Goal: Transaction & Acquisition: Purchase product/service

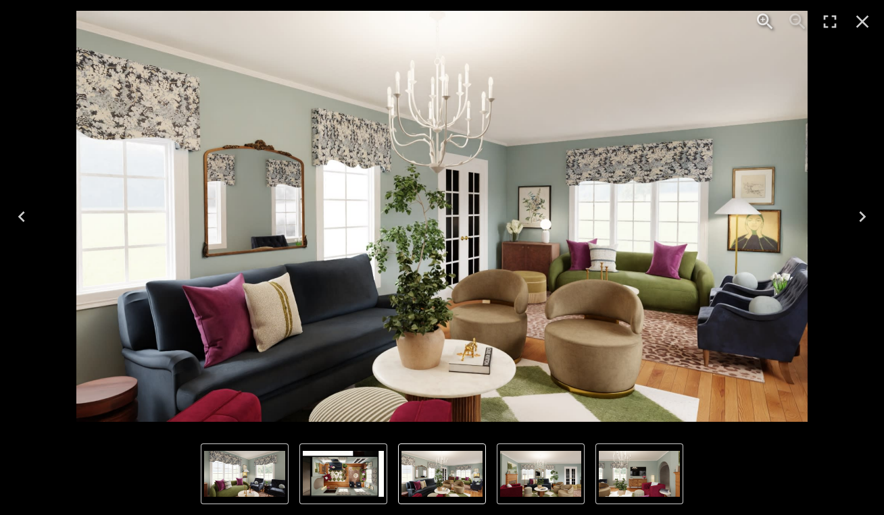
scroll to position [1923, 0]
click at [869, 18] on icon "Close" at bounding box center [862, 22] width 22 height 22
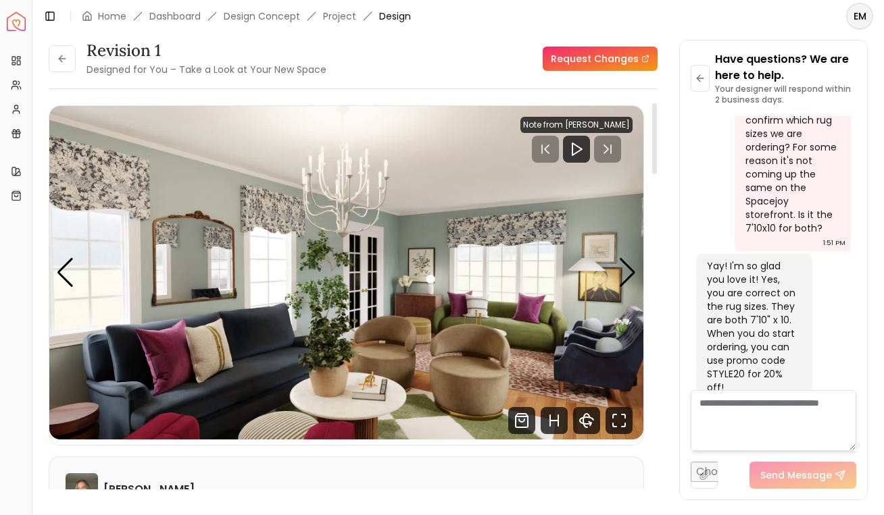
scroll to position [40, 0]
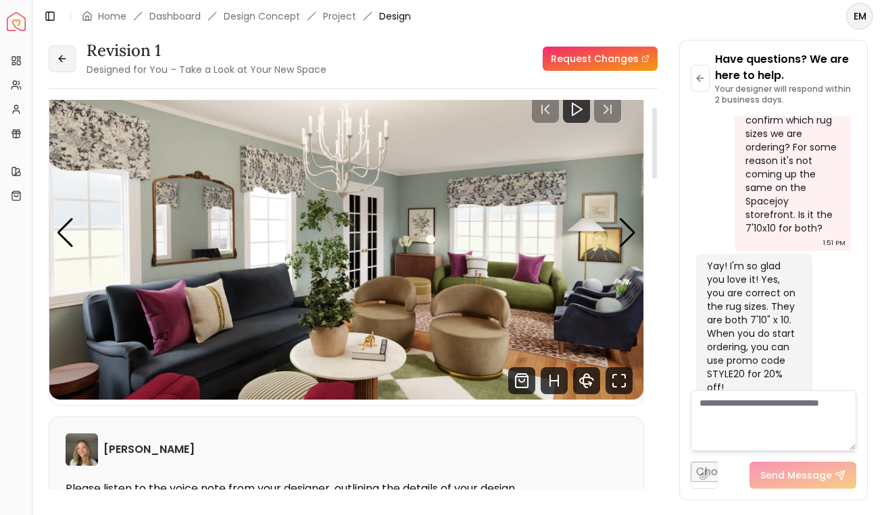
click at [57, 61] on icon at bounding box center [62, 58] width 11 height 11
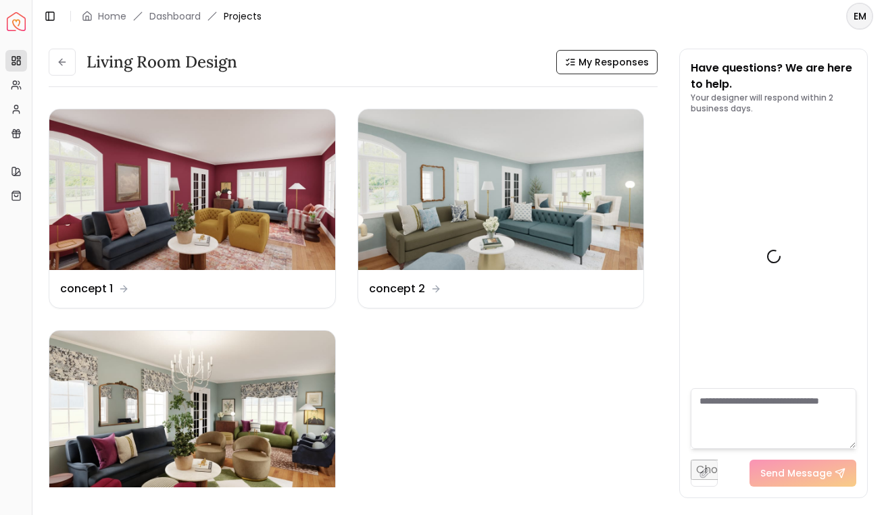
scroll to position [1934, 0]
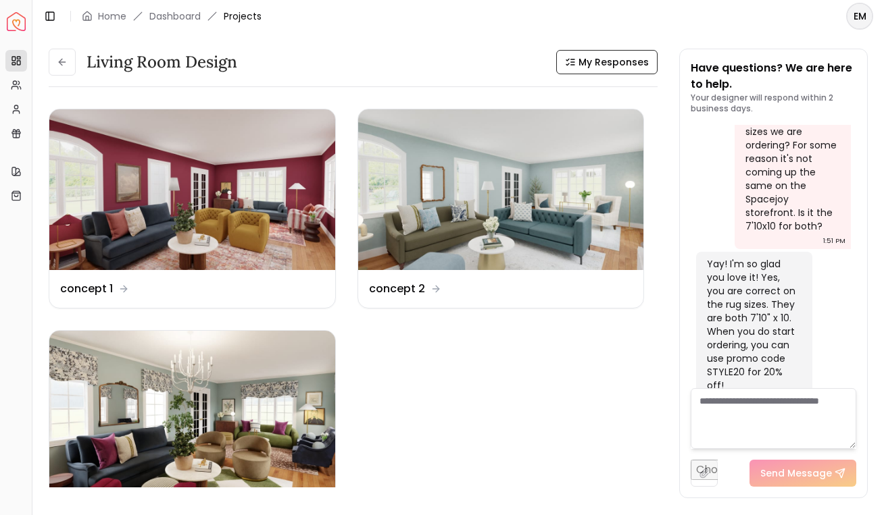
click at [57, 61] on icon at bounding box center [62, 62] width 11 height 11
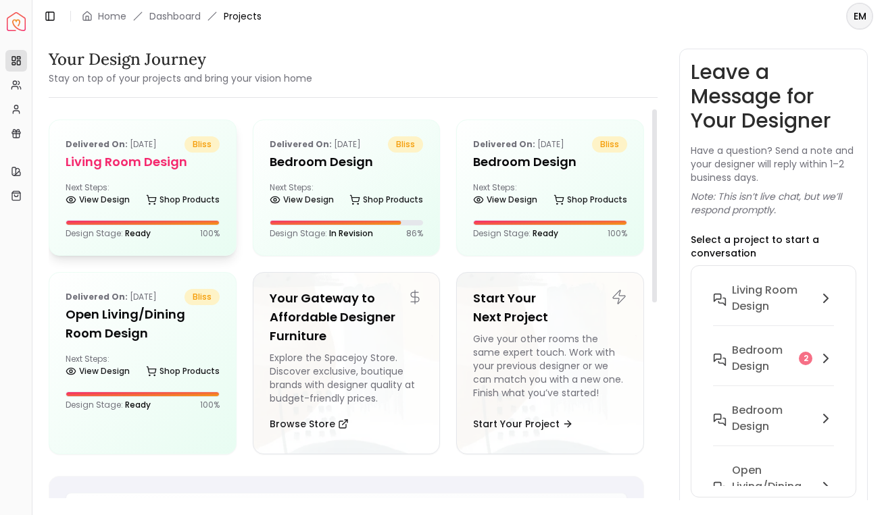
click at [144, 134] on div "Delivered on: [DATE] bliss Living Room design Next Steps: View Design Shop Prod…" at bounding box center [142, 187] width 186 height 135
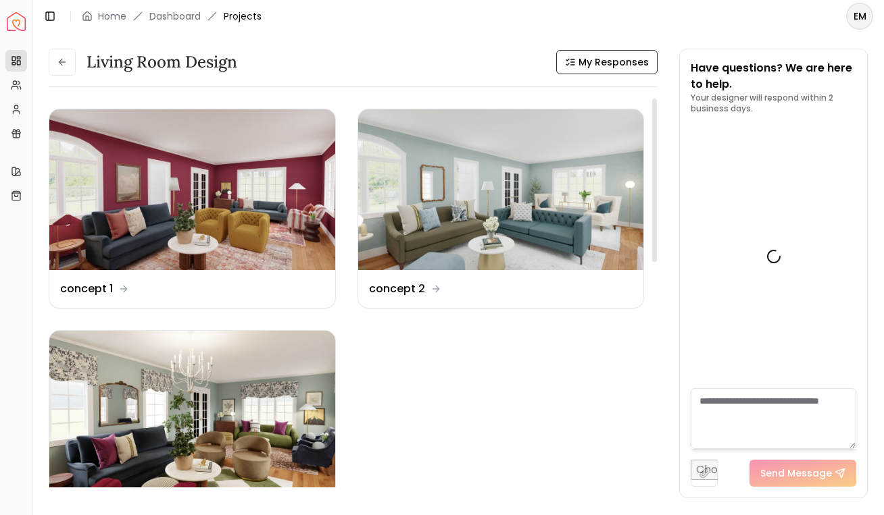
scroll to position [1934, 0]
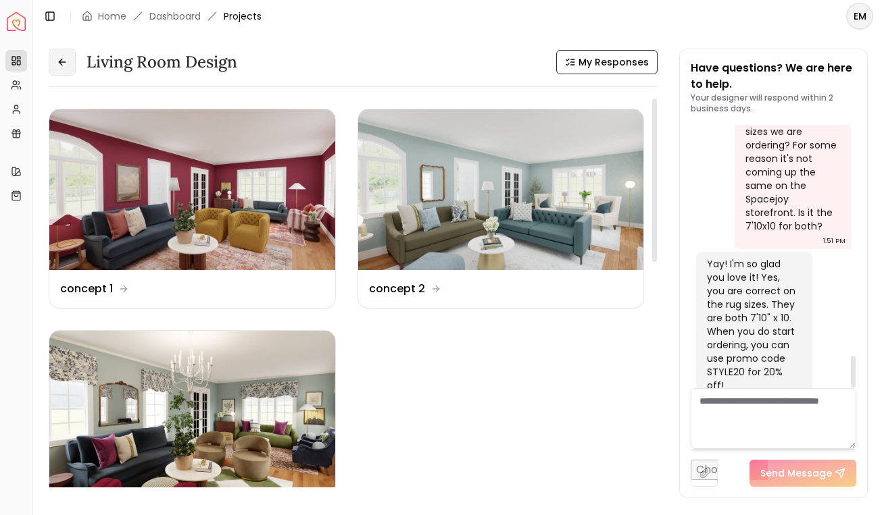
click at [59, 66] on icon at bounding box center [62, 62] width 11 height 11
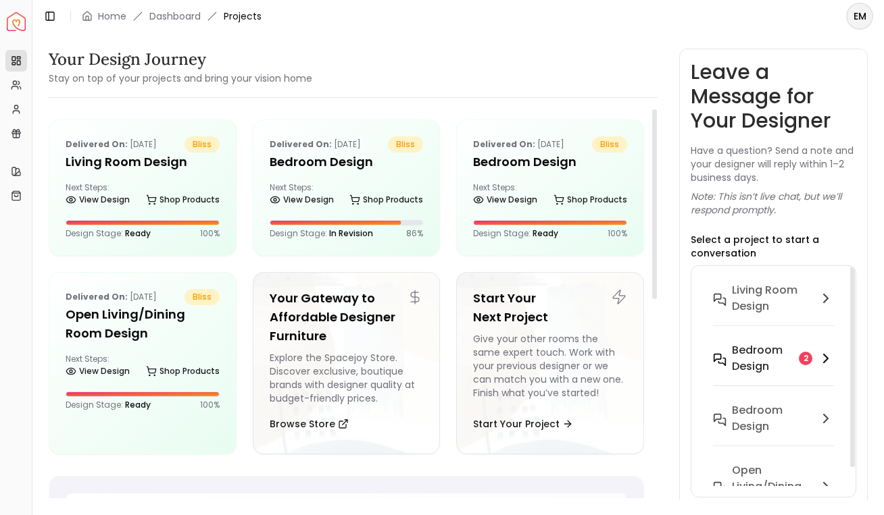
click at [723, 360] on icon at bounding box center [720, 360] width 14 height 14
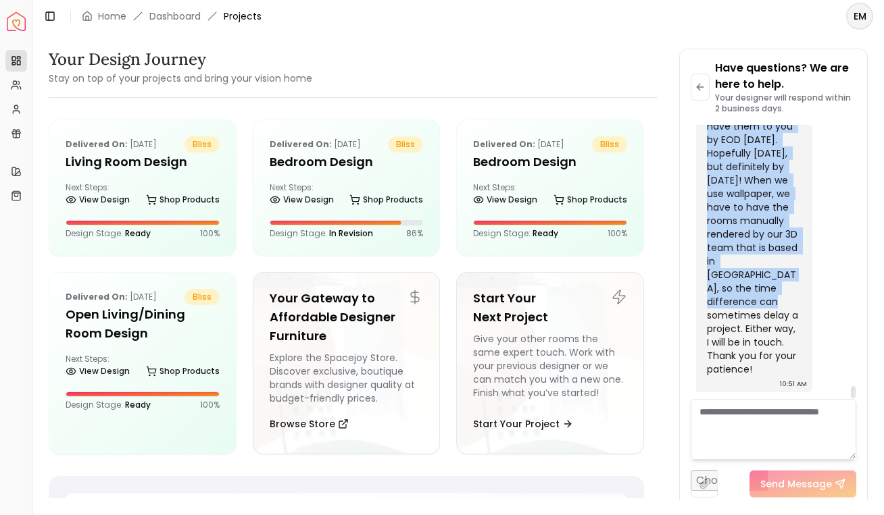
scroll to position [6171, 0]
drag, startPoint x: 710, startPoint y: 274, endPoint x: 801, endPoint y: 309, distance: 96.9
click at [801, 309] on div "Hi [PERSON_NAME]! I wanted to update you that the wallpaper model was completed…" at bounding box center [754, 185] width 116 height 413
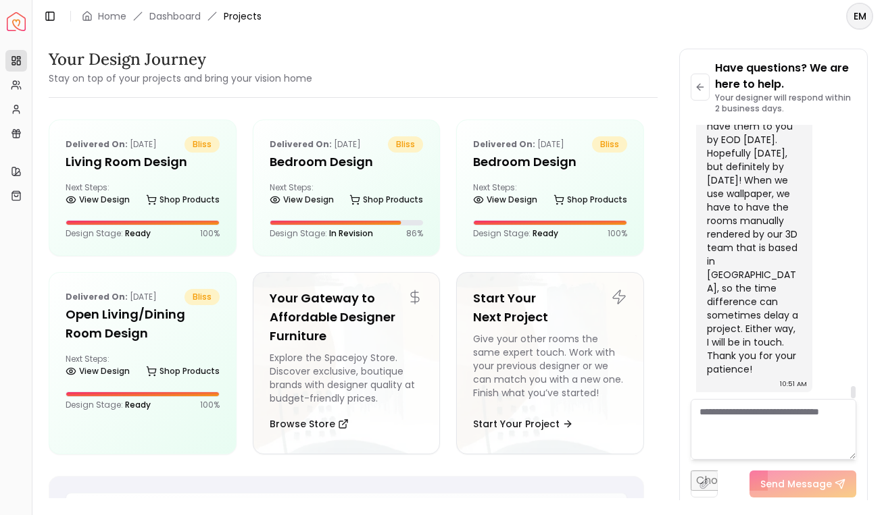
click at [801, 322] on div "Hi [PERSON_NAME]! I wanted to update you that the wallpaper model was completed…" at bounding box center [754, 185] width 116 height 413
click at [759, 437] on textarea at bounding box center [773, 429] width 166 height 61
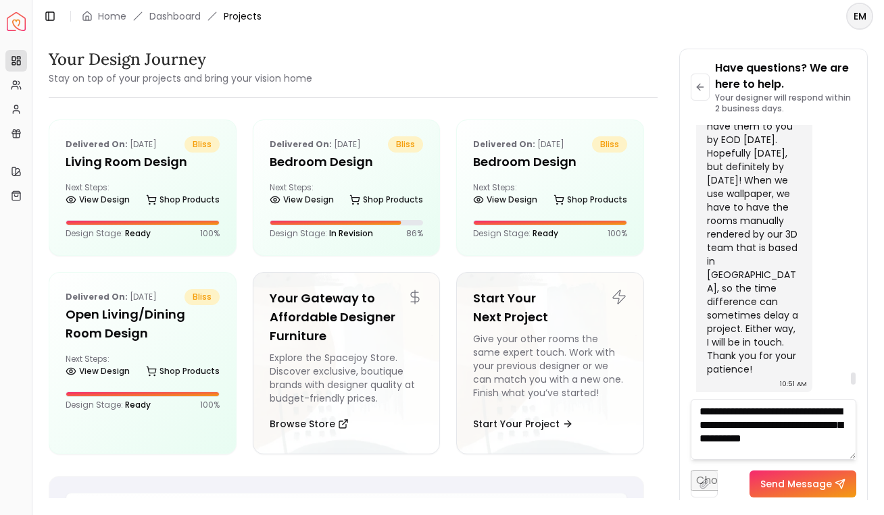
scroll to position [1, 0]
click at [803, 442] on textarea "**********" at bounding box center [773, 429] width 166 height 61
type textarea "**********"
click at [763, 429] on textarea "**********" at bounding box center [773, 429] width 166 height 61
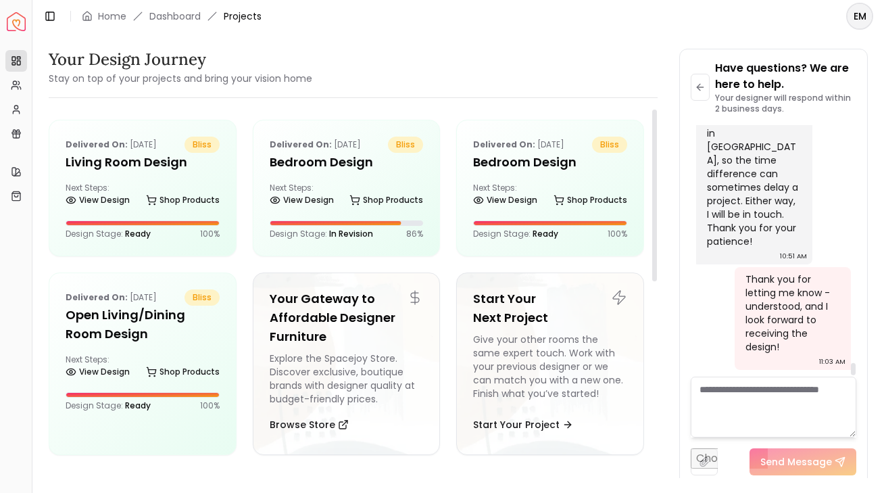
scroll to position [6299, 0]
click at [143, 159] on h5 "Living Room design" at bounding box center [143, 162] width 154 height 19
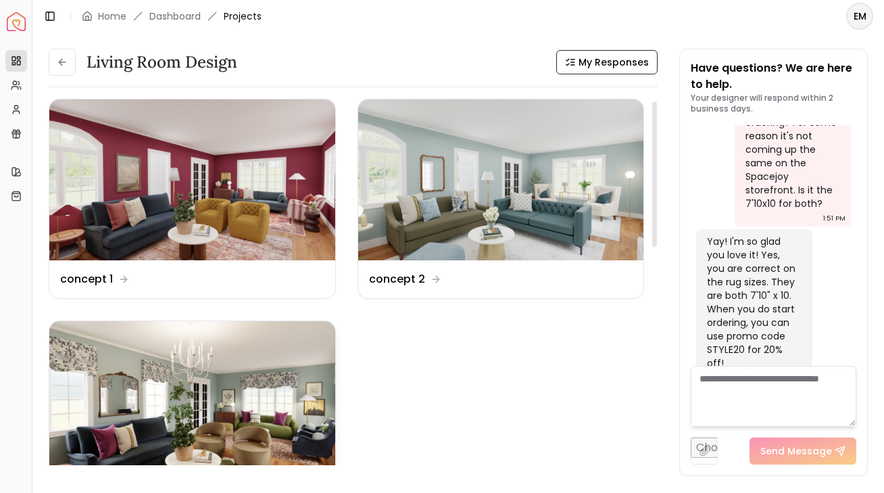
scroll to position [1, 0]
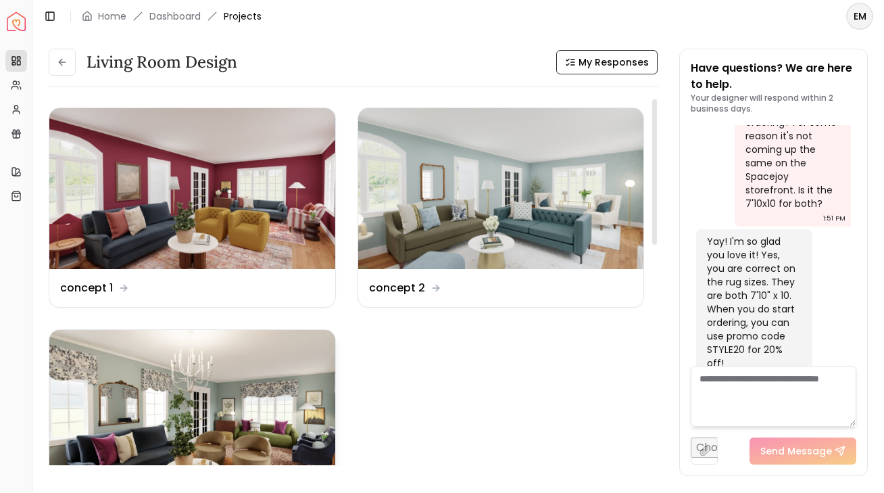
click at [259, 332] on img at bounding box center [192, 410] width 286 height 161
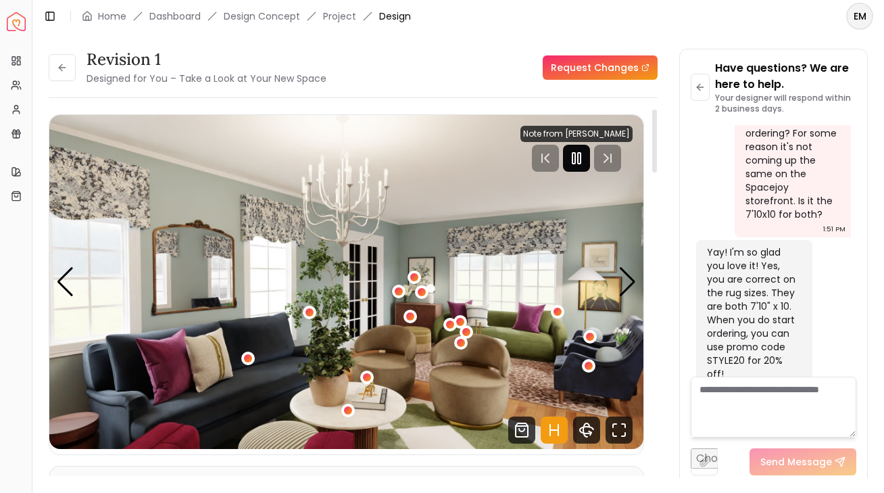
click at [580, 158] on rect "Pause" at bounding box center [579, 158] width 3 height 11
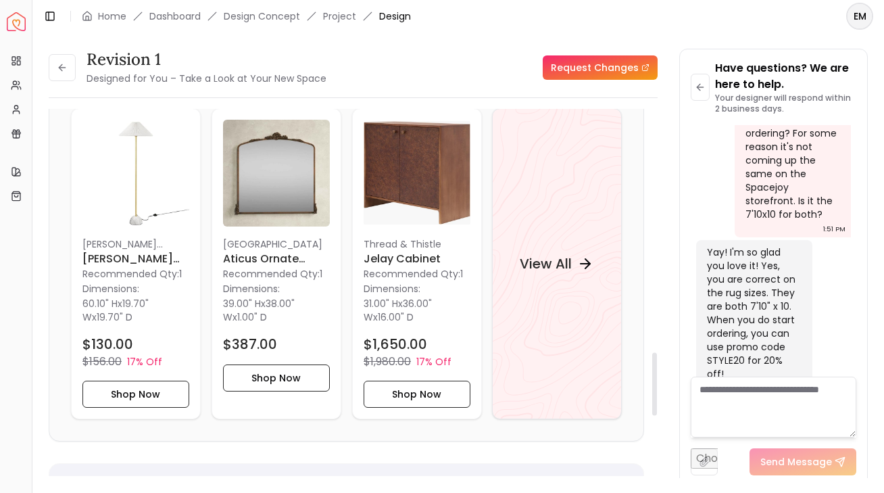
scroll to position [1419, 0]
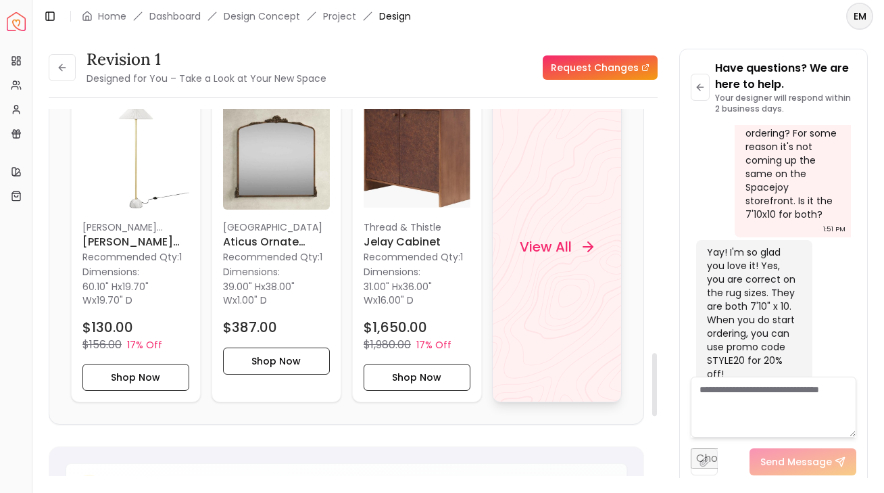
click at [543, 270] on div "View All" at bounding box center [557, 246] width 130 height 311
click at [549, 212] on div "View All" at bounding box center [557, 246] width 130 height 311
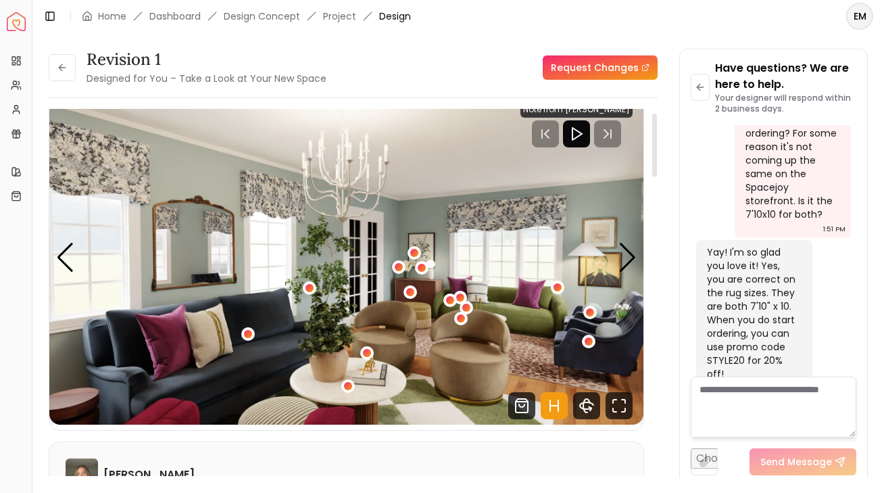
scroll to position [0, 0]
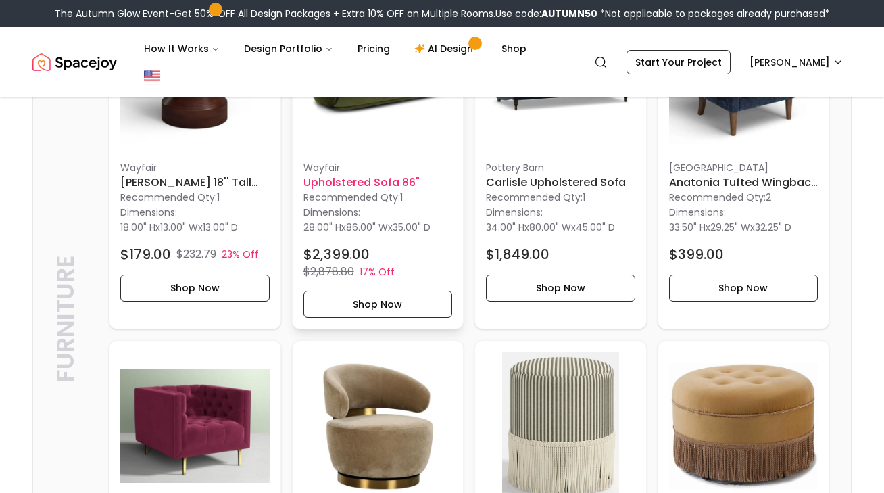
scroll to position [813, 0]
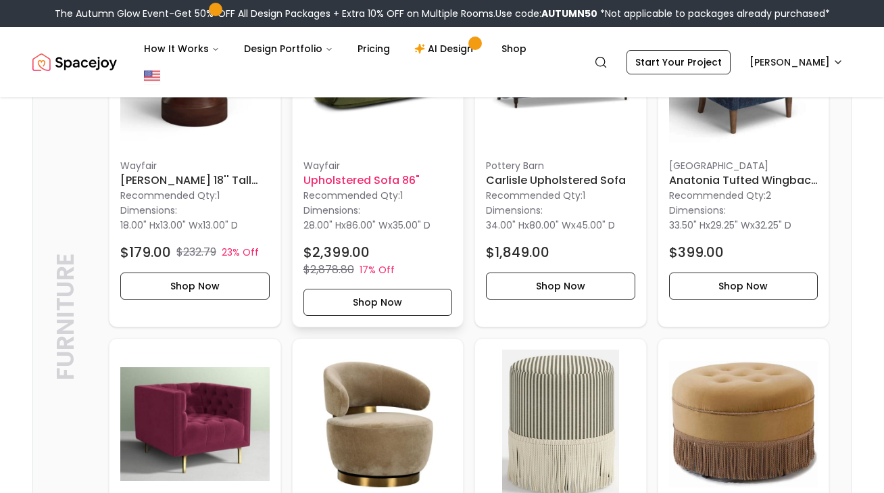
click at [382, 159] on p "Wayfair" at bounding box center [377, 166] width 149 height 14
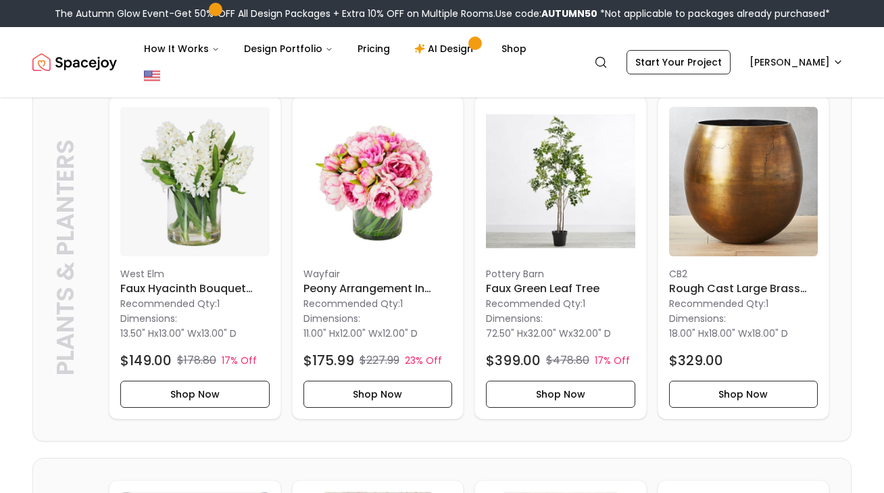
scroll to position [4262, 0]
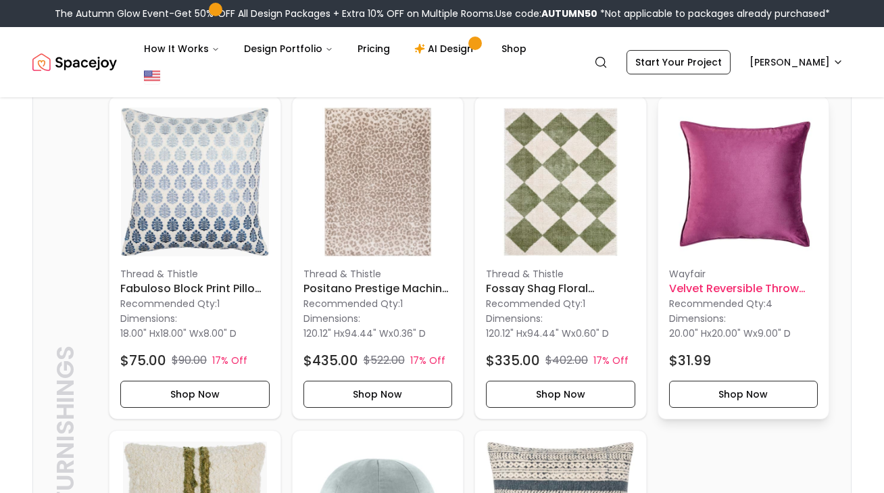
click at [753, 151] on img at bounding box center [743, 181] width 149 height 149
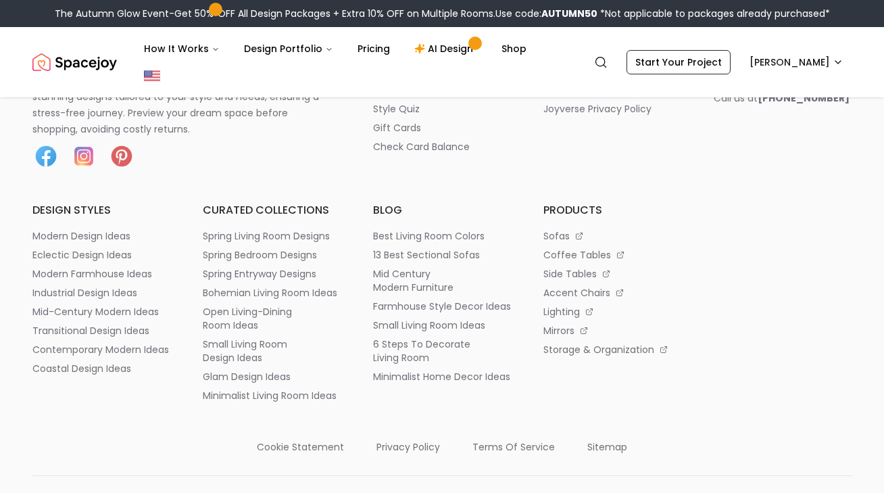
scroll to position [705, 0]
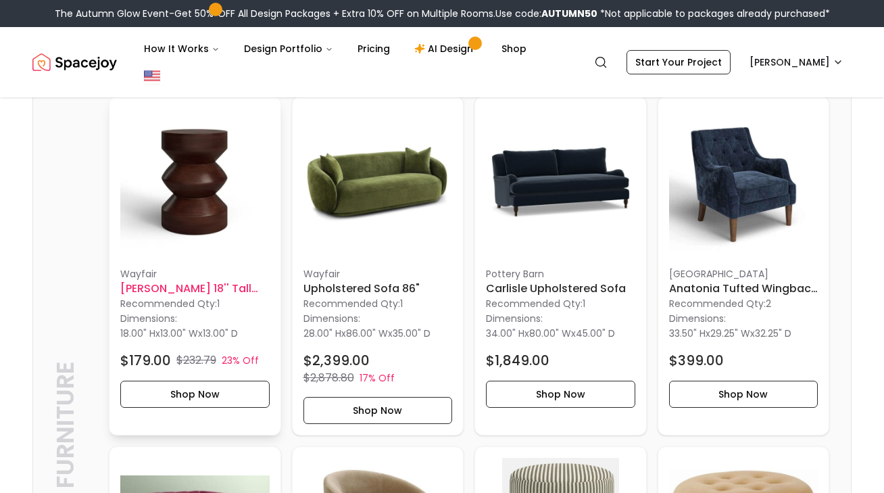
click at [151, 280] on h6 "[PERSON_NAME] 18'' Tall Solid Wood Pedestal End Table Birch Lane™" at bounding box center [194, 288] width 149 height 16
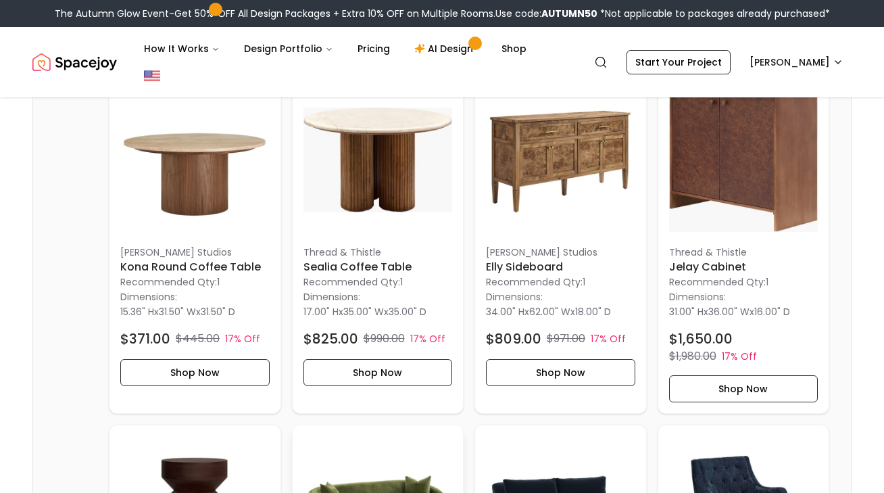
scroll to position [0, 0]
